Goal: Find specific page/section: Find specific page/section

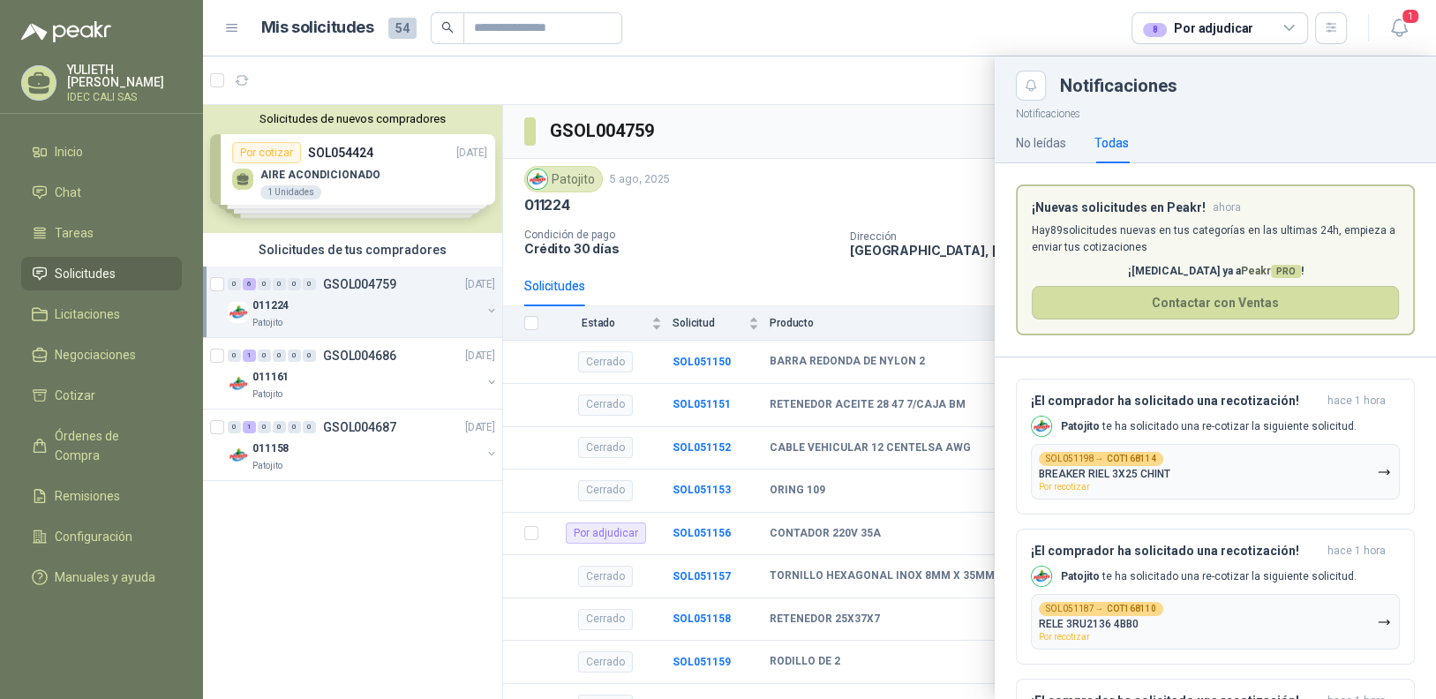
scroll to position [539, 0]
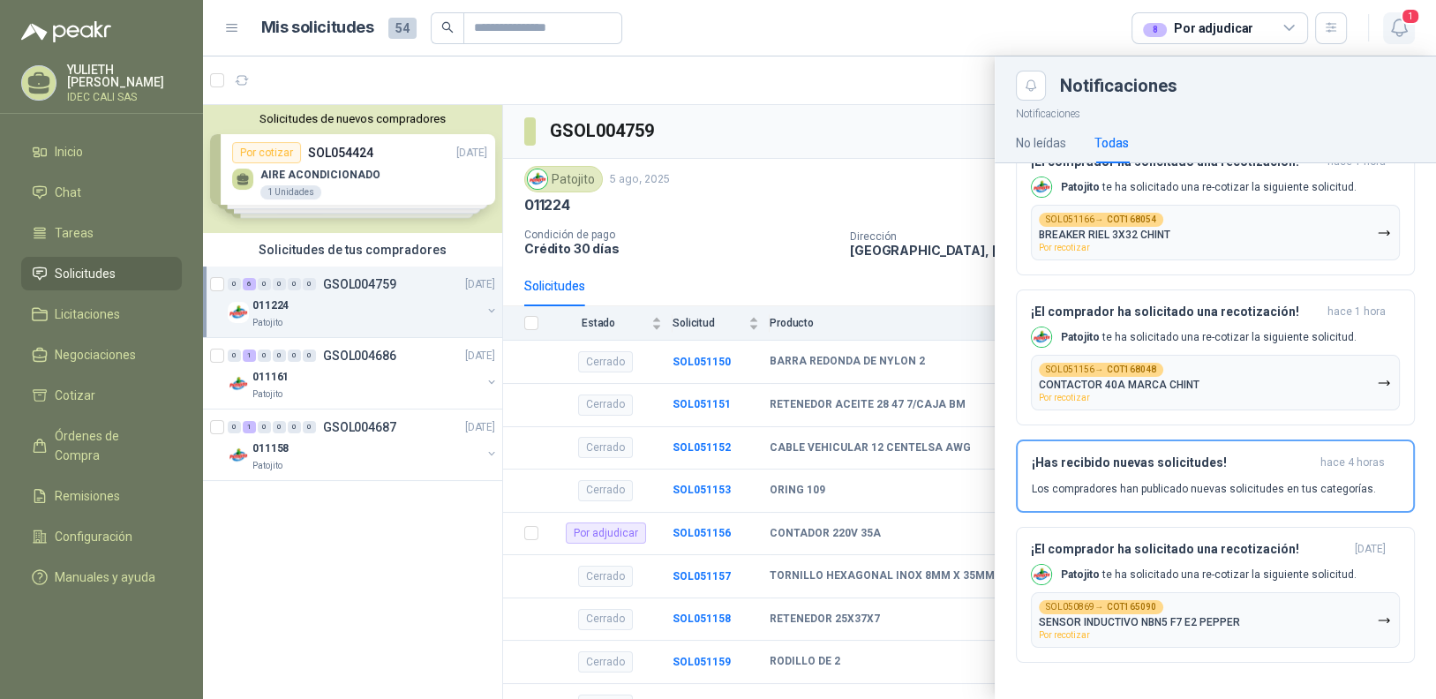
click at [1399, 31] on icon "button" at bounding box center [1399, 28] width 22 height 22
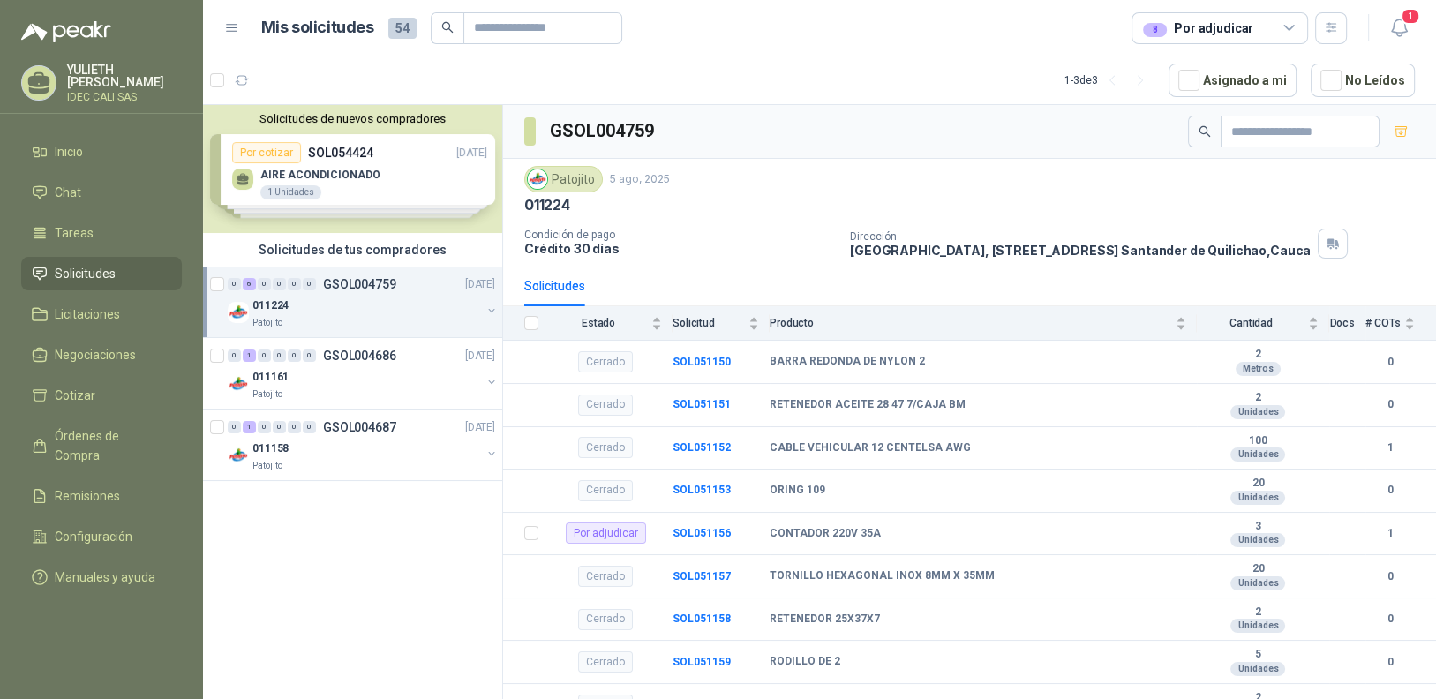
click at [366, 299] on div "011224" at bounding box center [366, 305] width 229 height 21
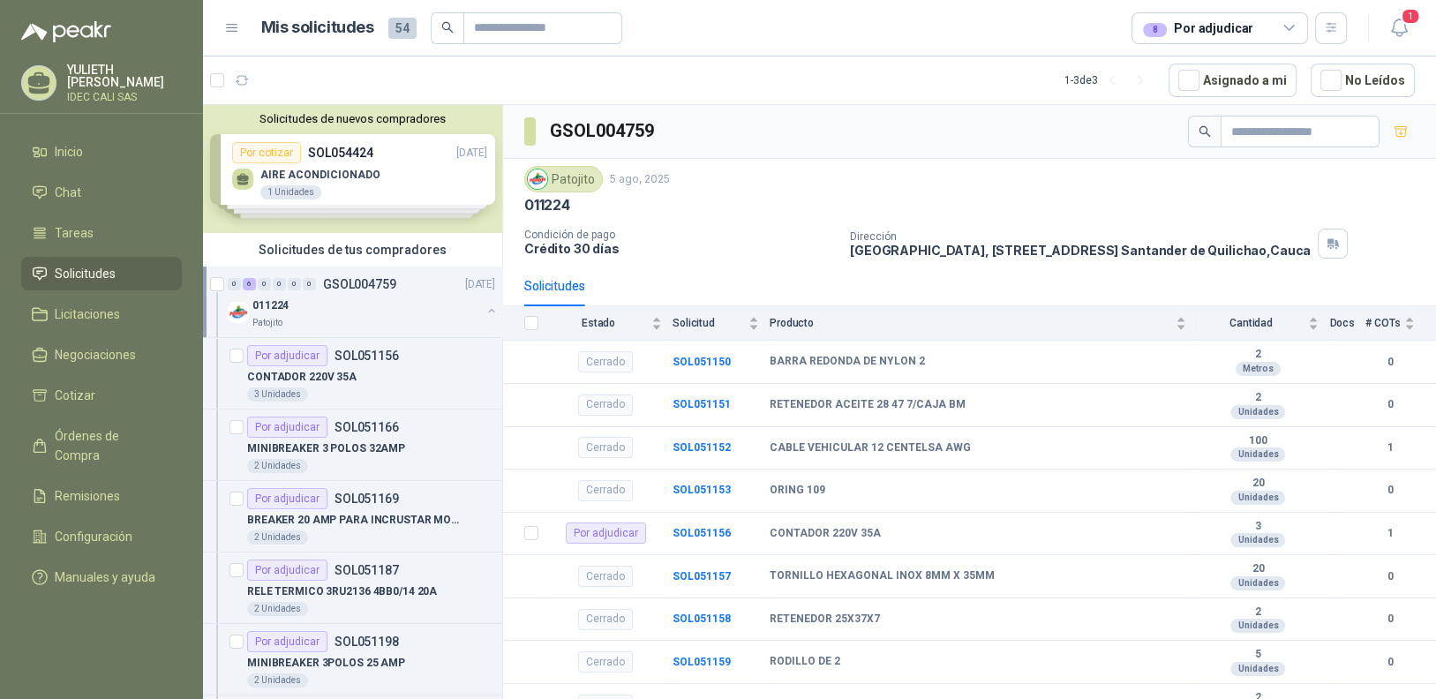
scroll to position [5, 0]
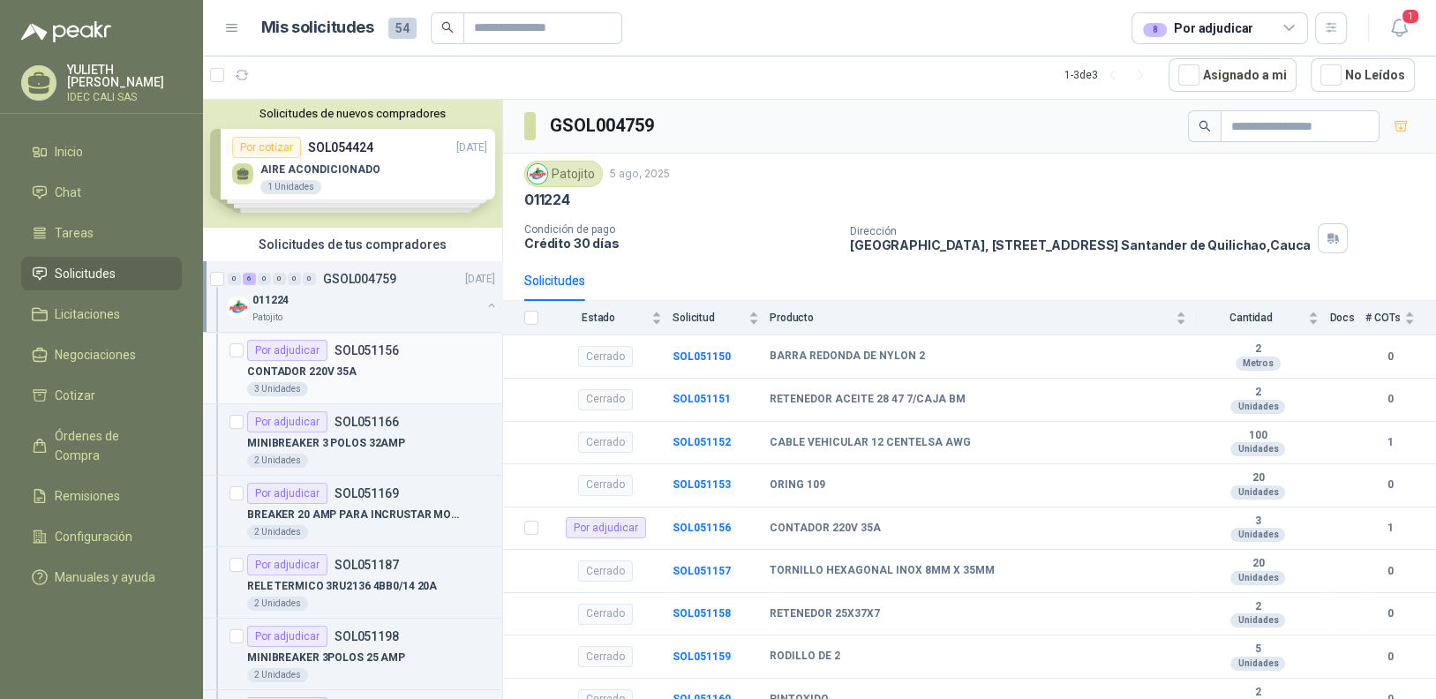
click at [339, 380] on div "CONTADOR 220V 35A" at bounding box center [371, 371] width 248 height 21
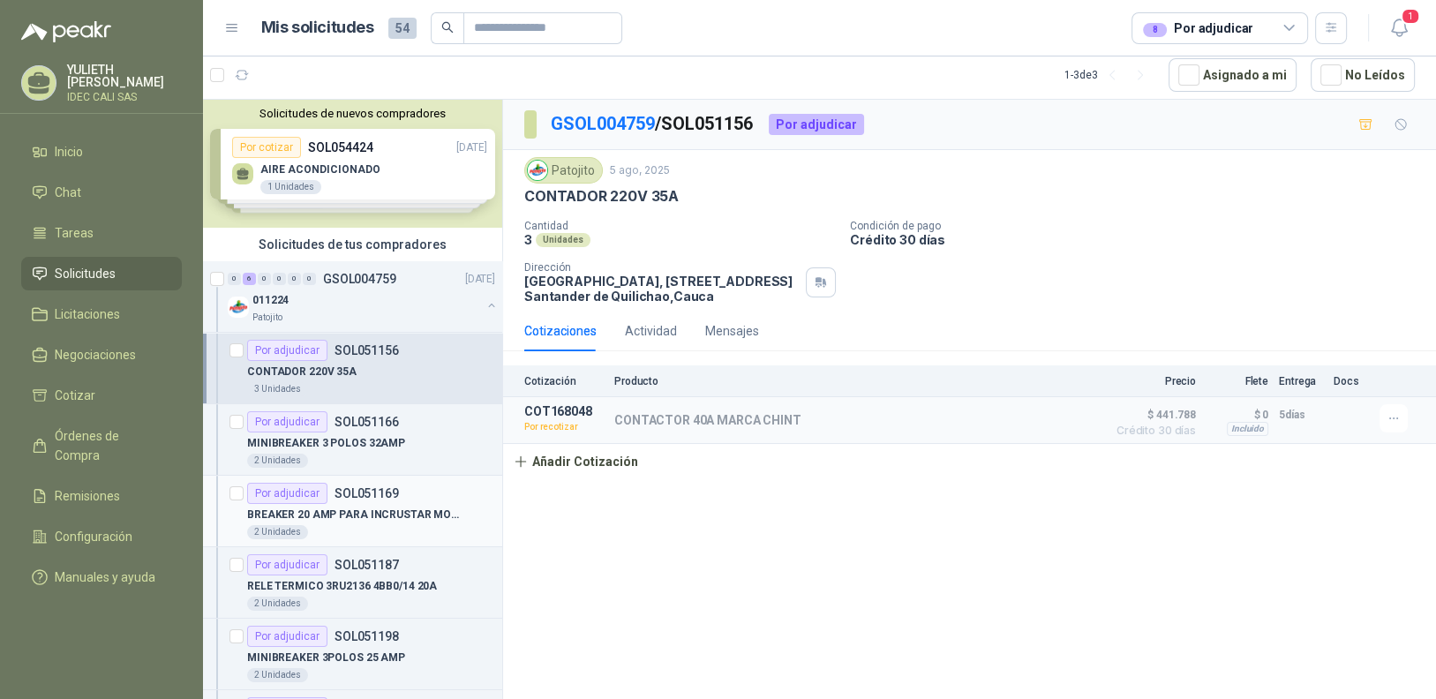
scroll to position [227, 0]
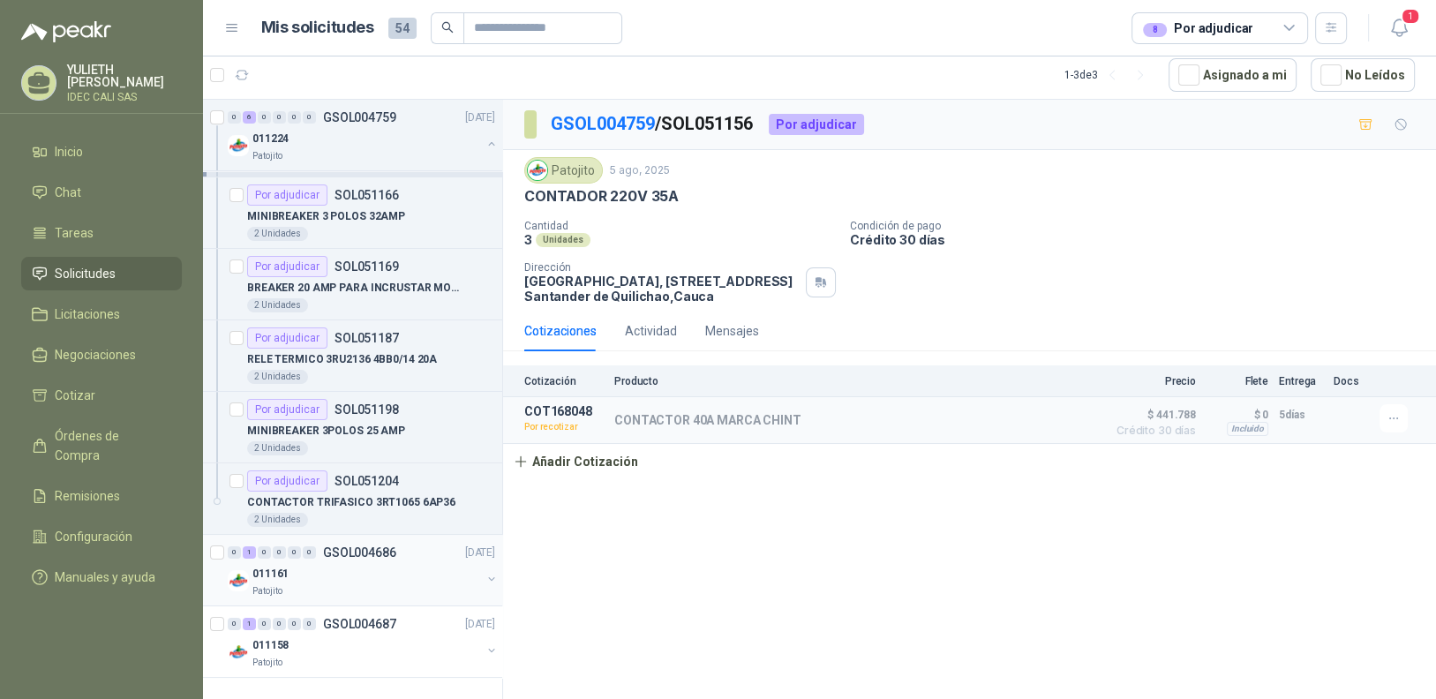
click at [393, 574] on div "011161" at bounding box center [366, 573] width 229 height 21
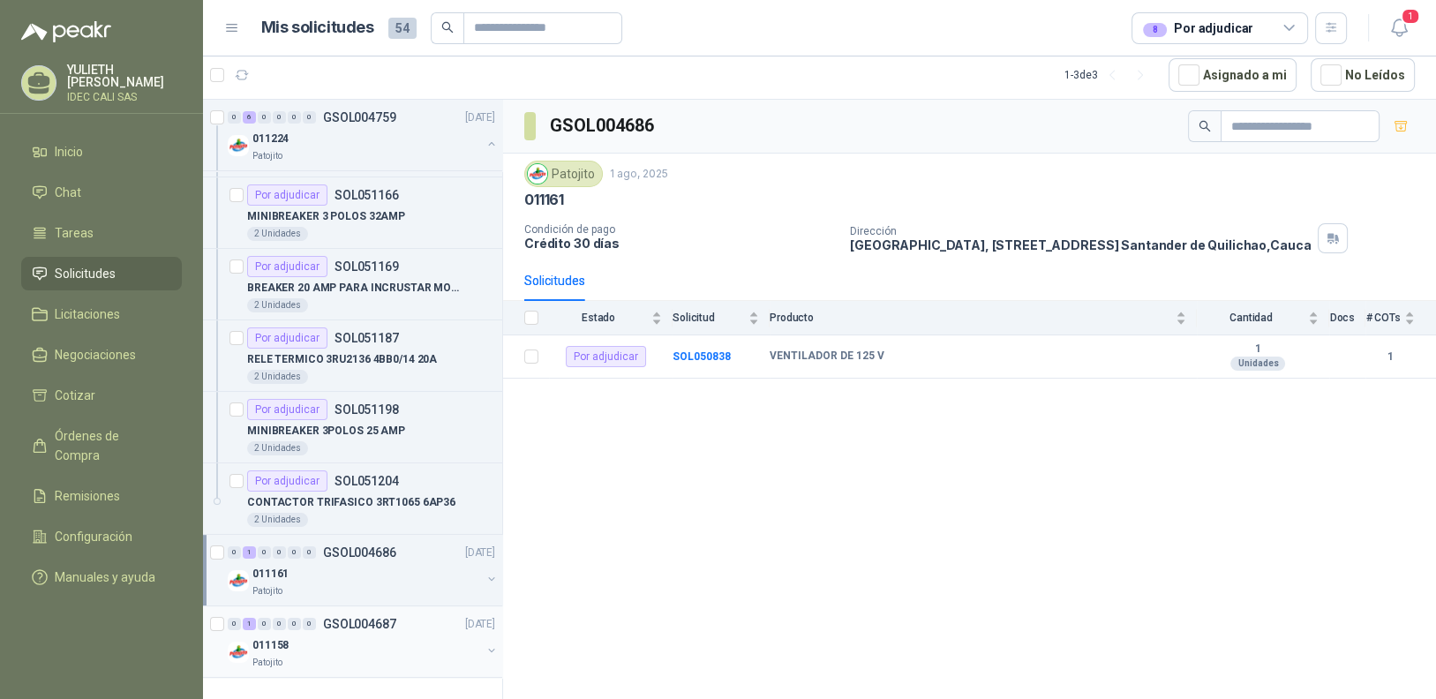
click at [379, 642] on div "011158" at bounding box center [366, 645] width 229 height 21
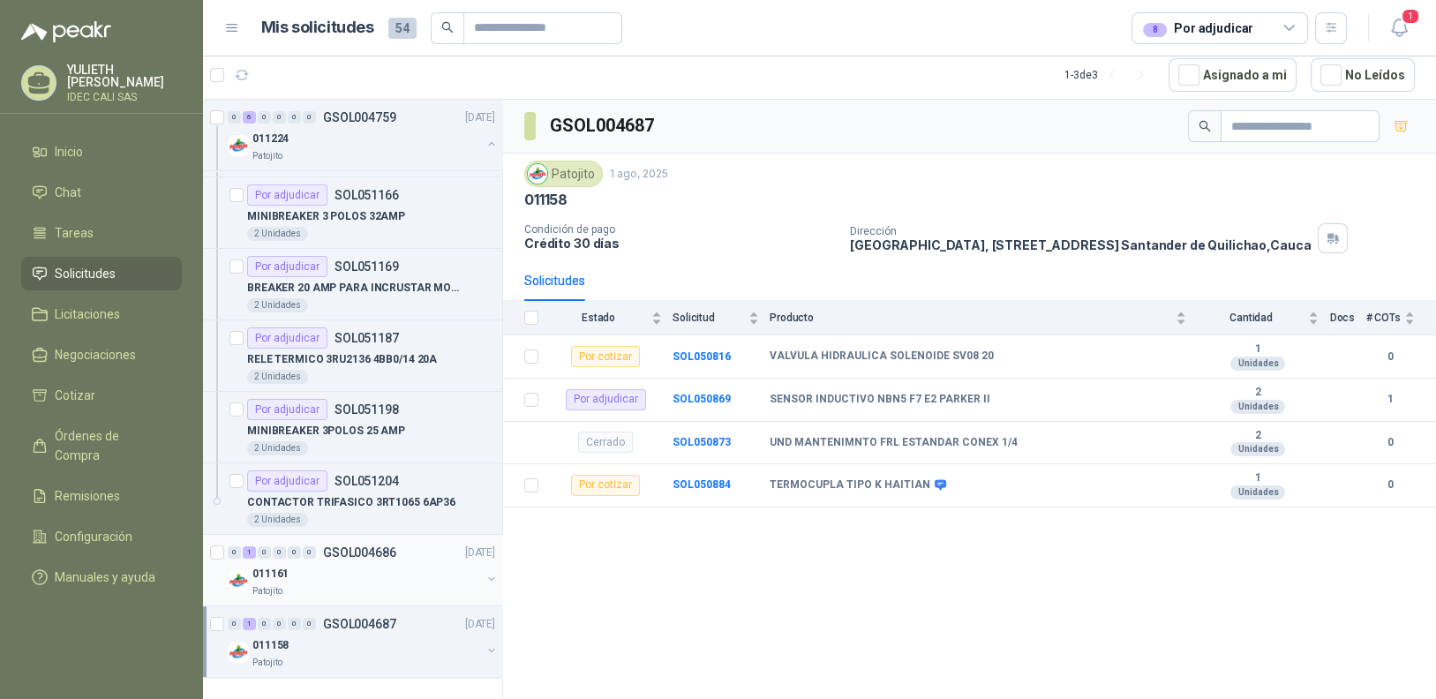
click at [403, 570] on div "011161" at bounding box center [366, 573] width 229 height 21
